Goal: Task Accomplishment & Management: Manage account settings

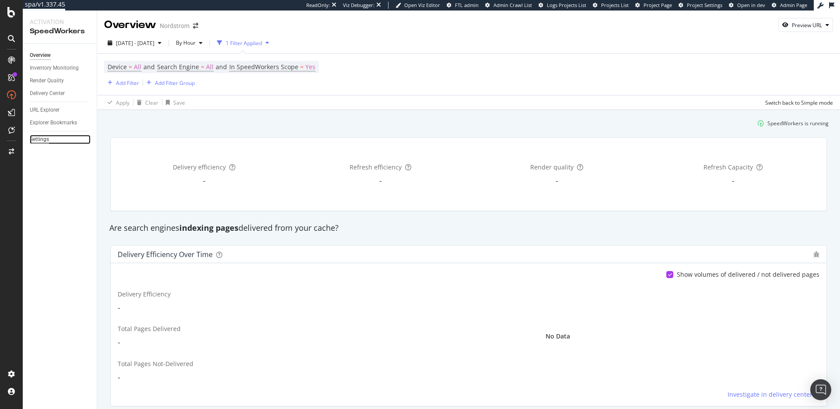
click at [30, 139] on div "Settings" at bounding box center [39, 139] width 19 height 9
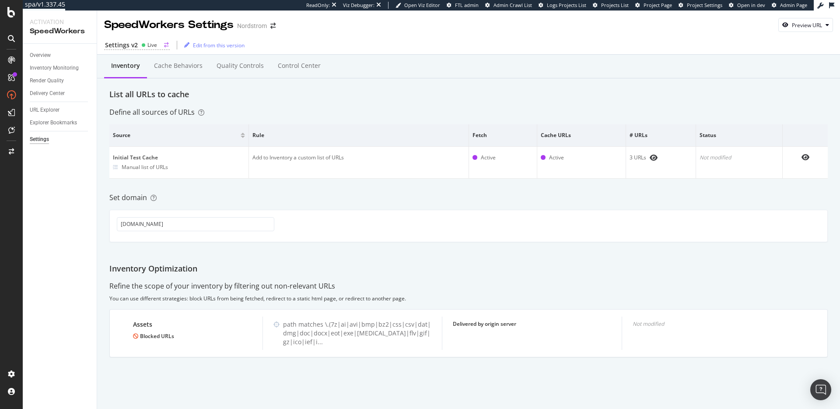
click at [148, 44] on div "Live" at bounding box center [152, 44] width 10 height 7
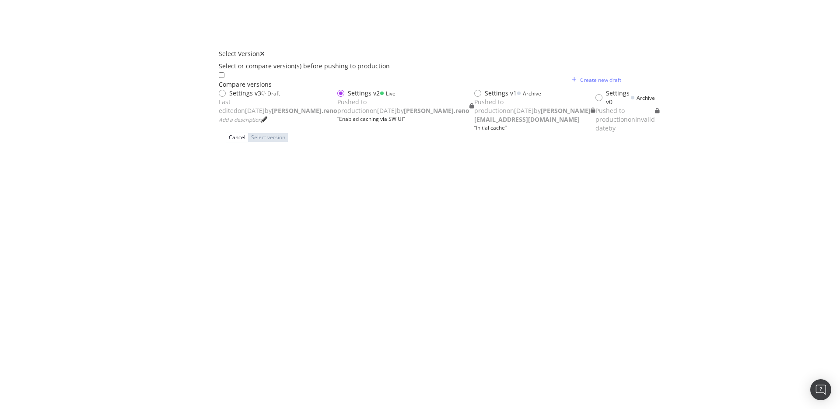
click at [337, 106] on div "Settings v3 Draft Last edited on 2025 Sep 26th by dan.reno Add a description" at bounding box center [278, 106] width 119 height 35
click at [288, 141] on div "Select version" at bounding box center [270, 136] width 34 height 7
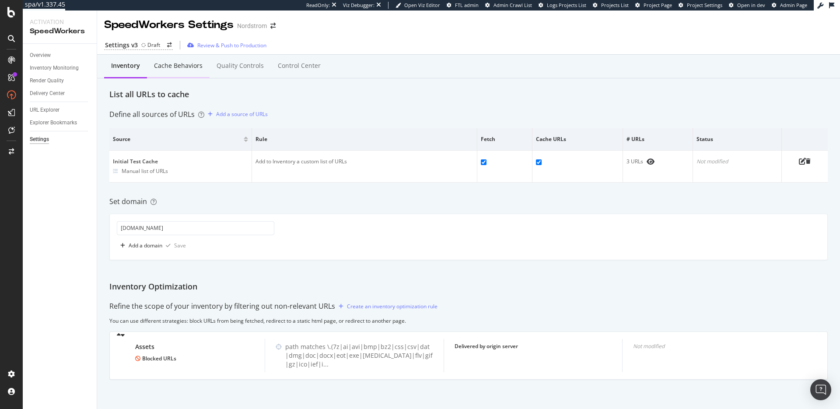
click at [162, 63] on div "Cache behaviors" at bounding box center [178, 65] width 49 height 9
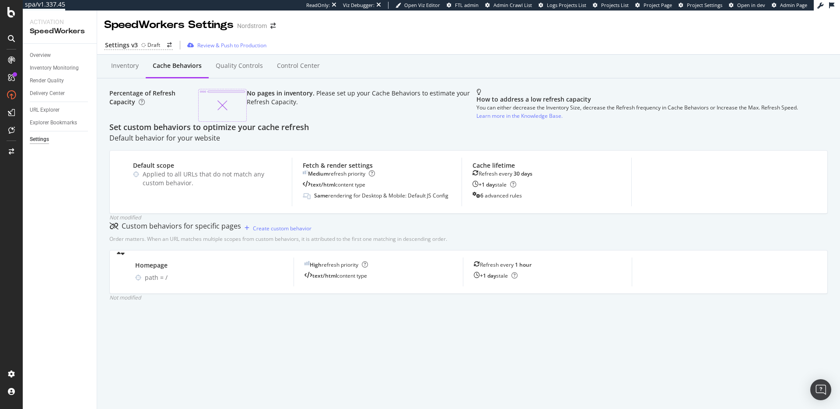
click at [378, 133] on div "Set custom behaviors to optimize your cache refresh" at bounding box center [468, 127] width 719 height 11
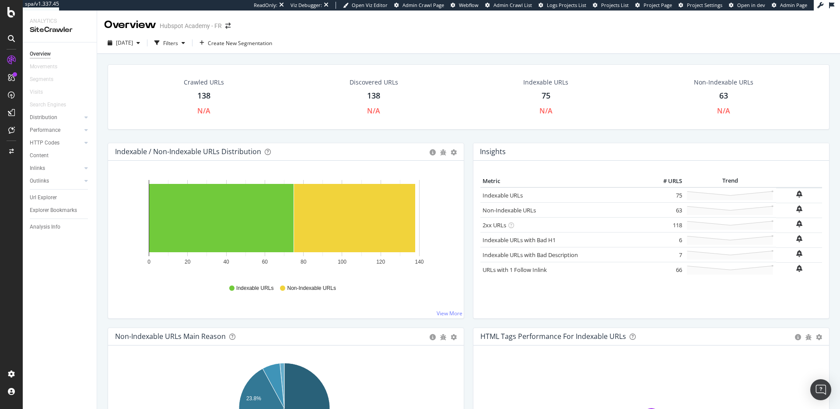
click at [301, 136] on div "Crawled URLs 138 N/A Discovered URLs 138 N/A Indexable URLs 75 N/A Non-Indexabl…" at bounding box center [468, 103] width 731 height 78
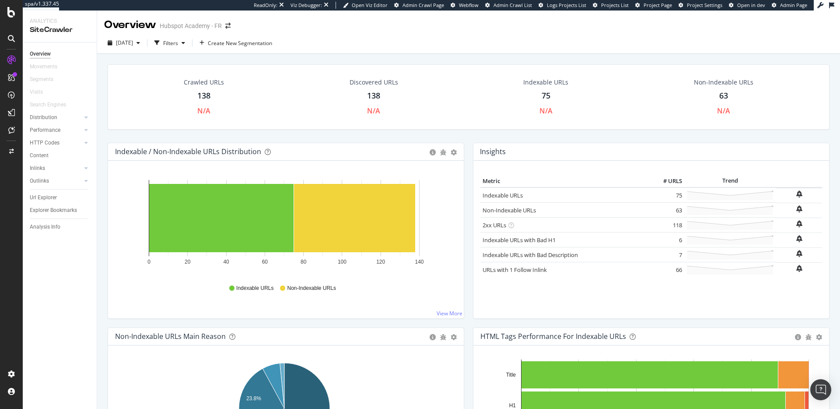
click at [210, 136] on div "Crawled URLs 138 N/A Discovered URLs 138 N/A Indexable URLs 75 N/A Non-Indexabl…" at bounding box center [468, 103] width 731 height 78
